Goal: Check status: Check status

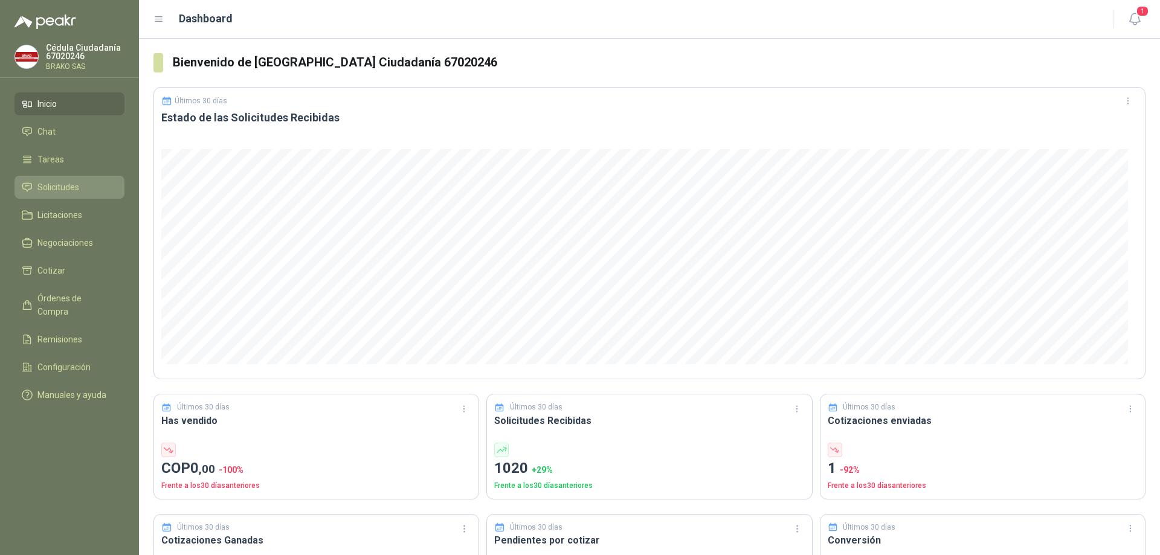
click at [49, 182] on span "Solicitudes" at bounding box center [58, 187] width 42 height 13
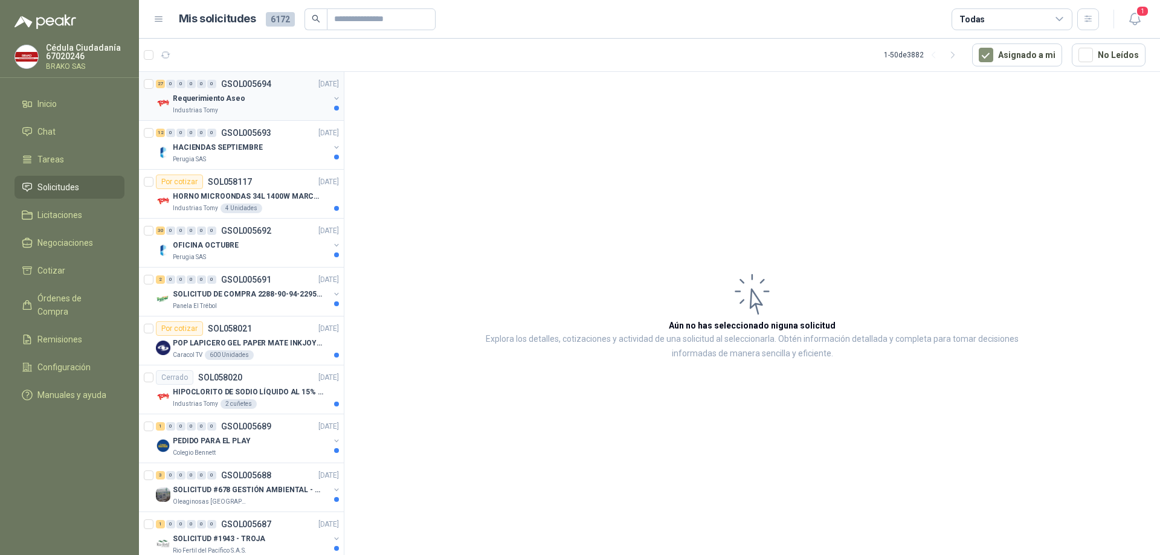
click at [221, 105] on div "Requerimiento Aseo" at bounding box center [251, 98] width 156 height 15
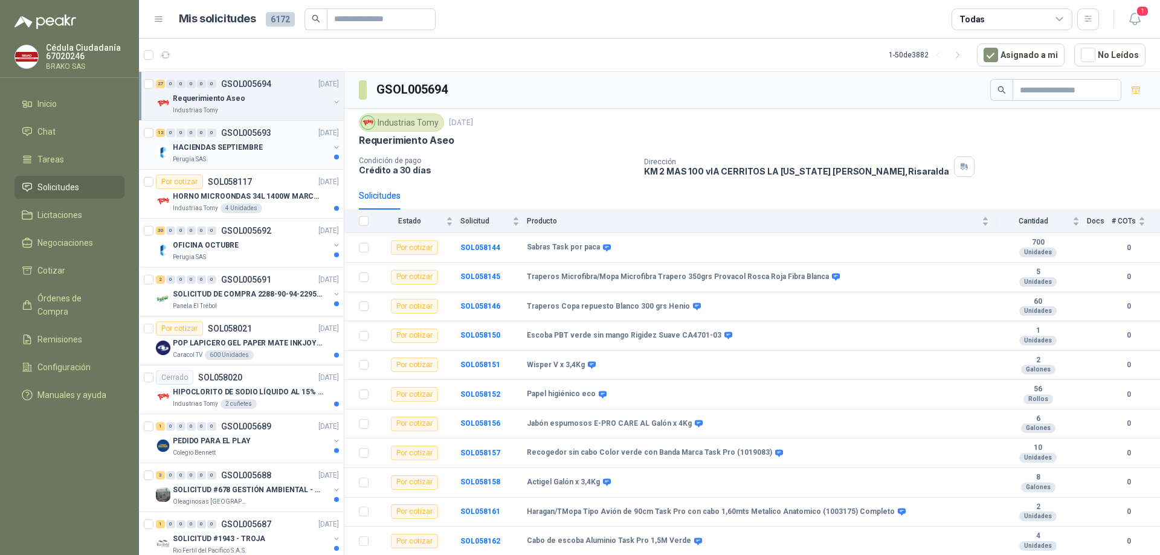
click at [192, 149] on p "HACIENDAS SEPTIEMBRE" at bounding box center [218, 147] width 90 height 11
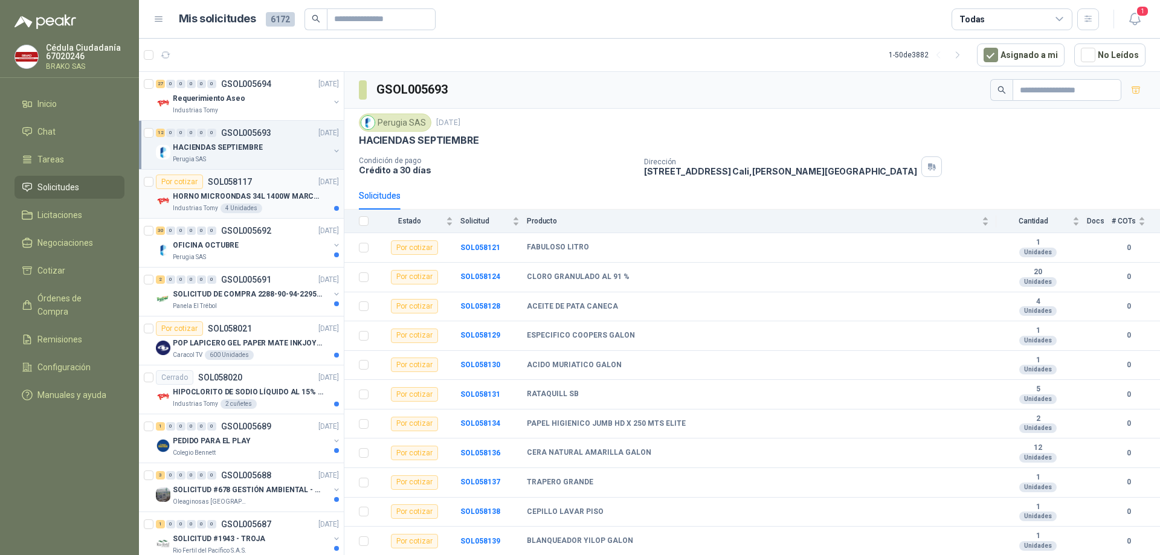
click at [181, 205] on p "Industrias Tomy" at bounding box center [195, 209] width 45 height 10
click at [210, 253] on div "Perugia SAS" at bounding box center [251, 258] width 156 height 10
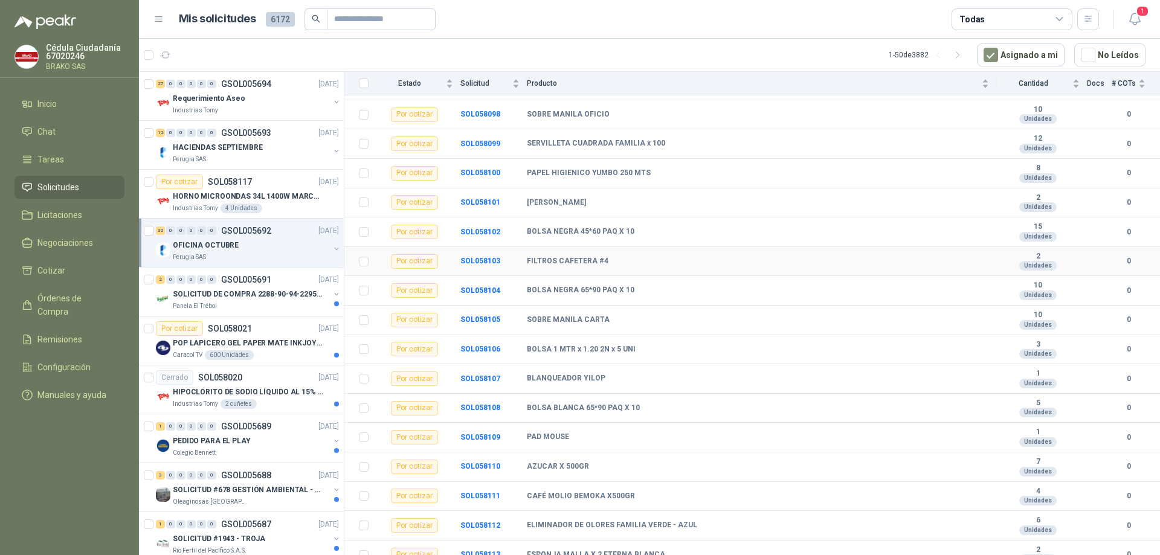
scroll to position [483, 0]
